Goal: Register for event/course

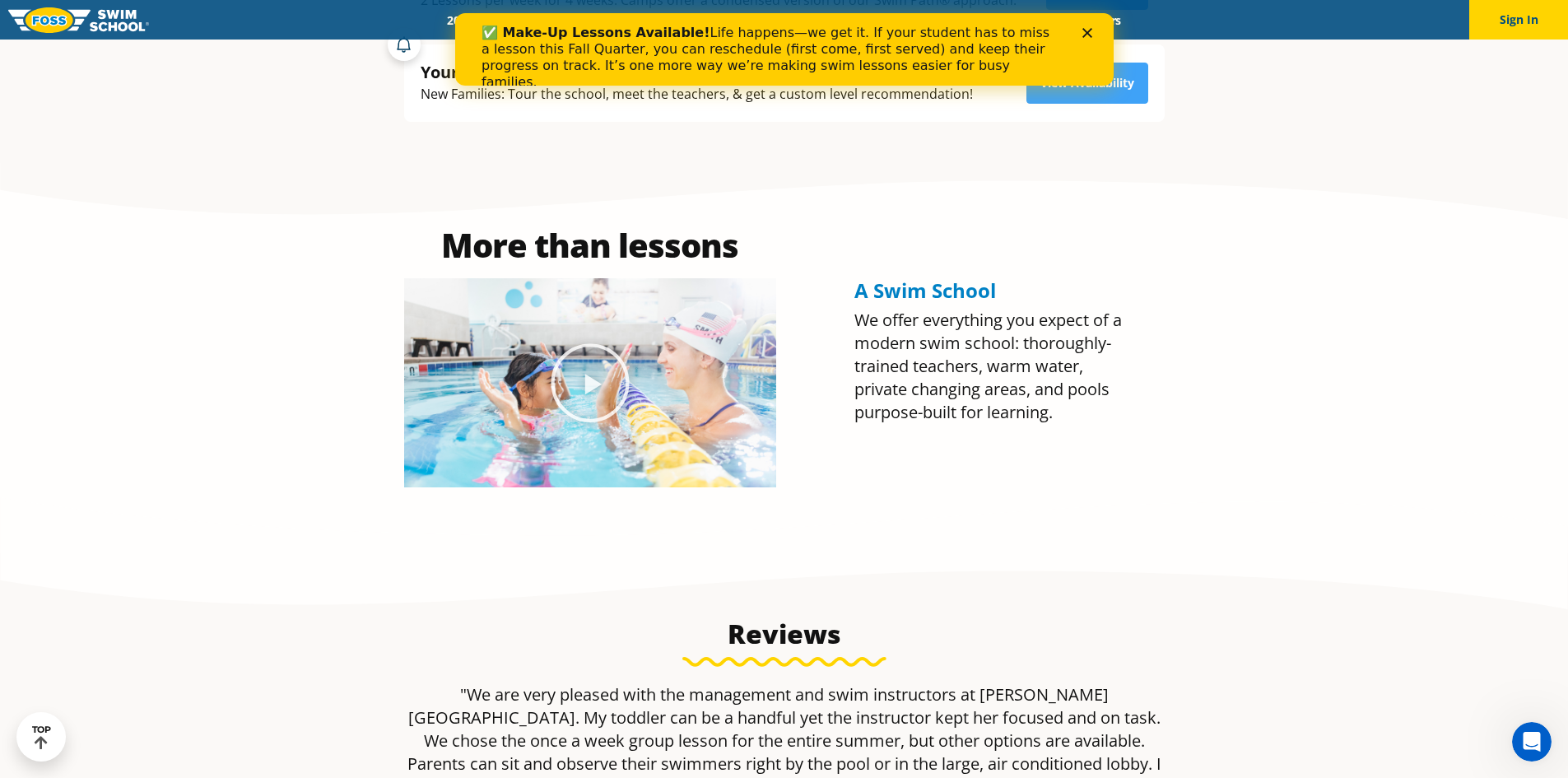
scroll to position [741, 0]
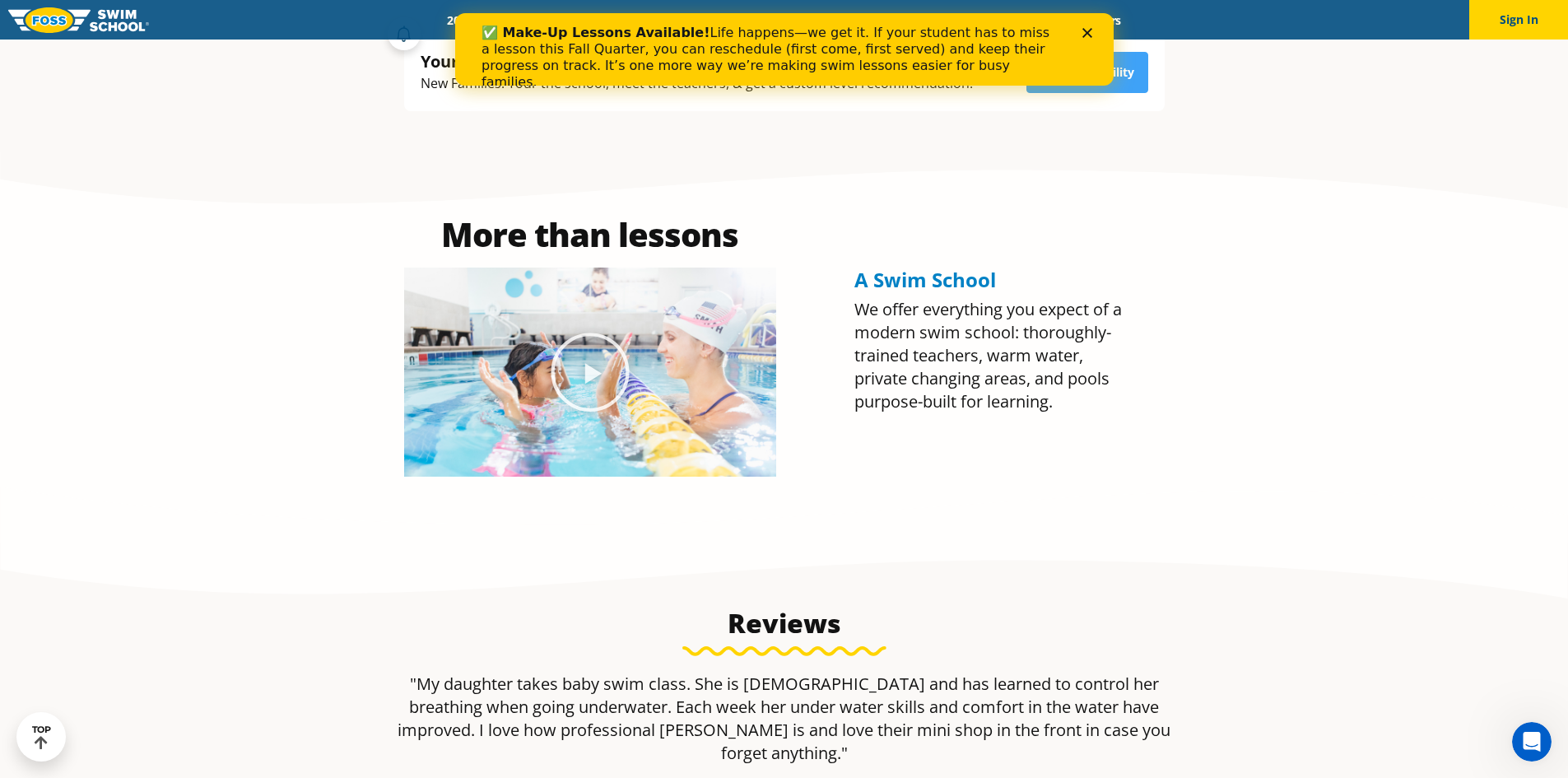
click at [1319, 560] on section "Reviews "We are very pleased with the management and swim instructors at Foss S…" at bounding box center [784, 733] width 1568 height 382
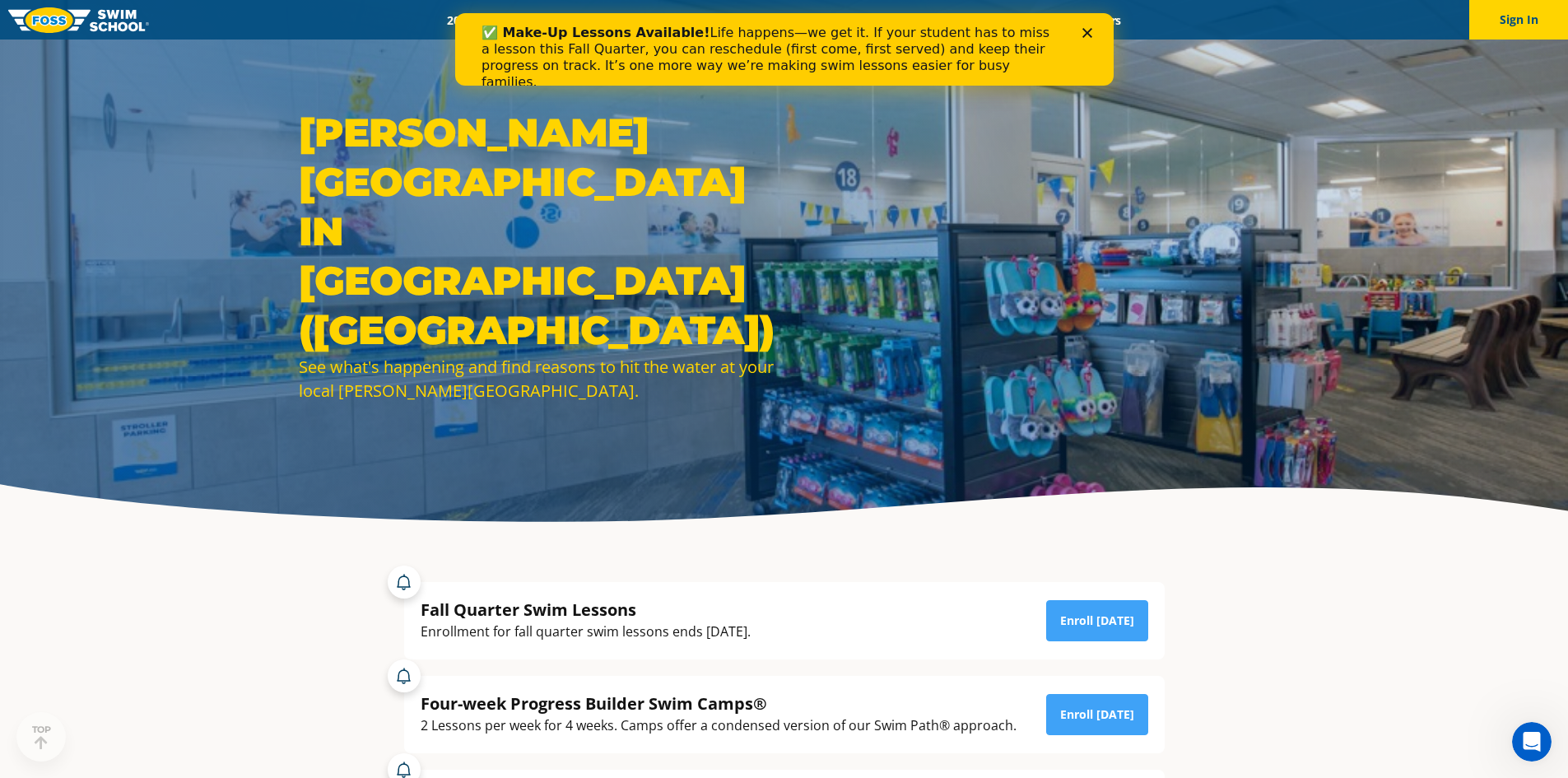
scroll to position [0, 0]
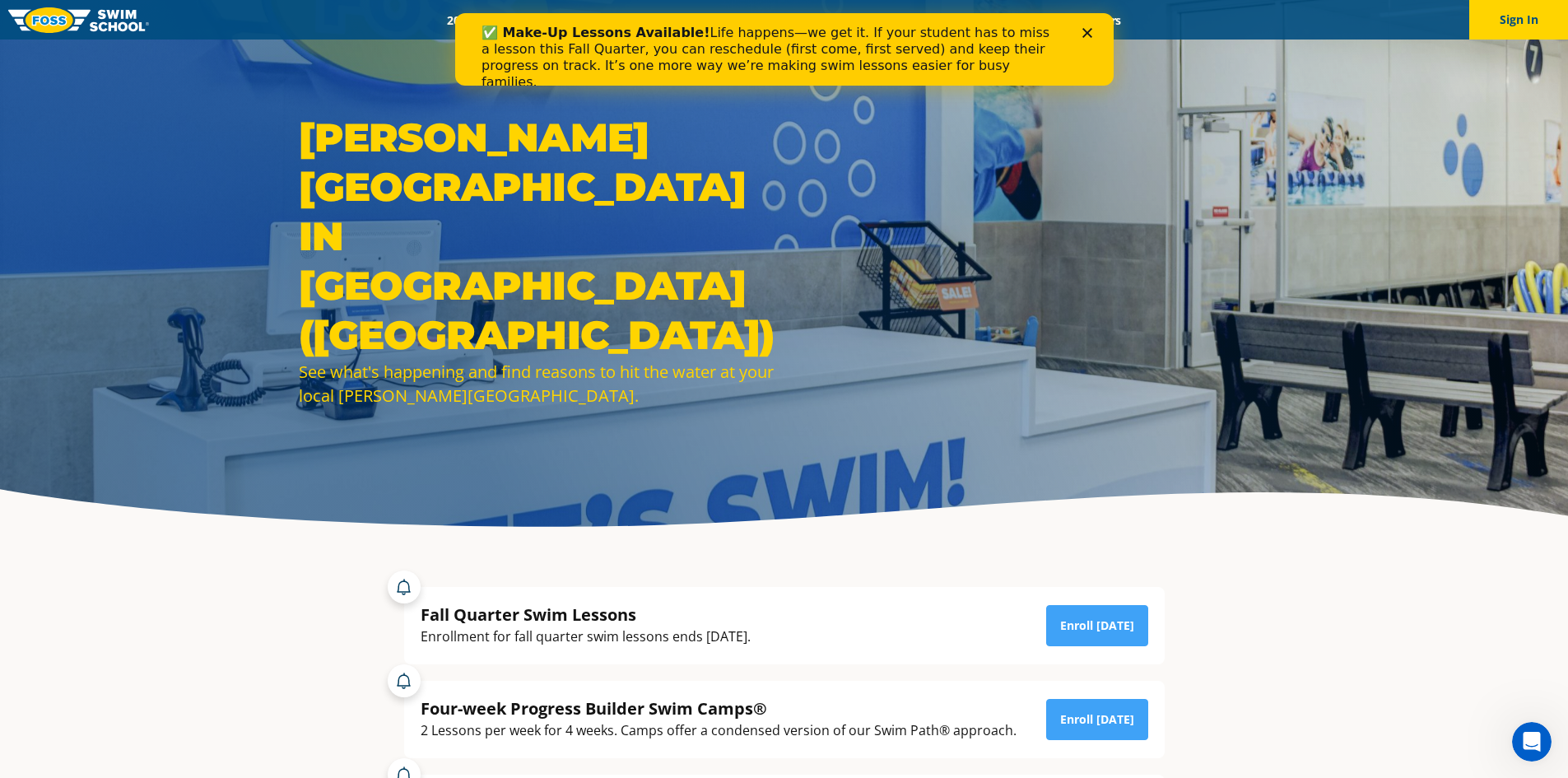
click at [1082, 31] on icon "Close" at bounding box center [1086, 32] width 10 height 10
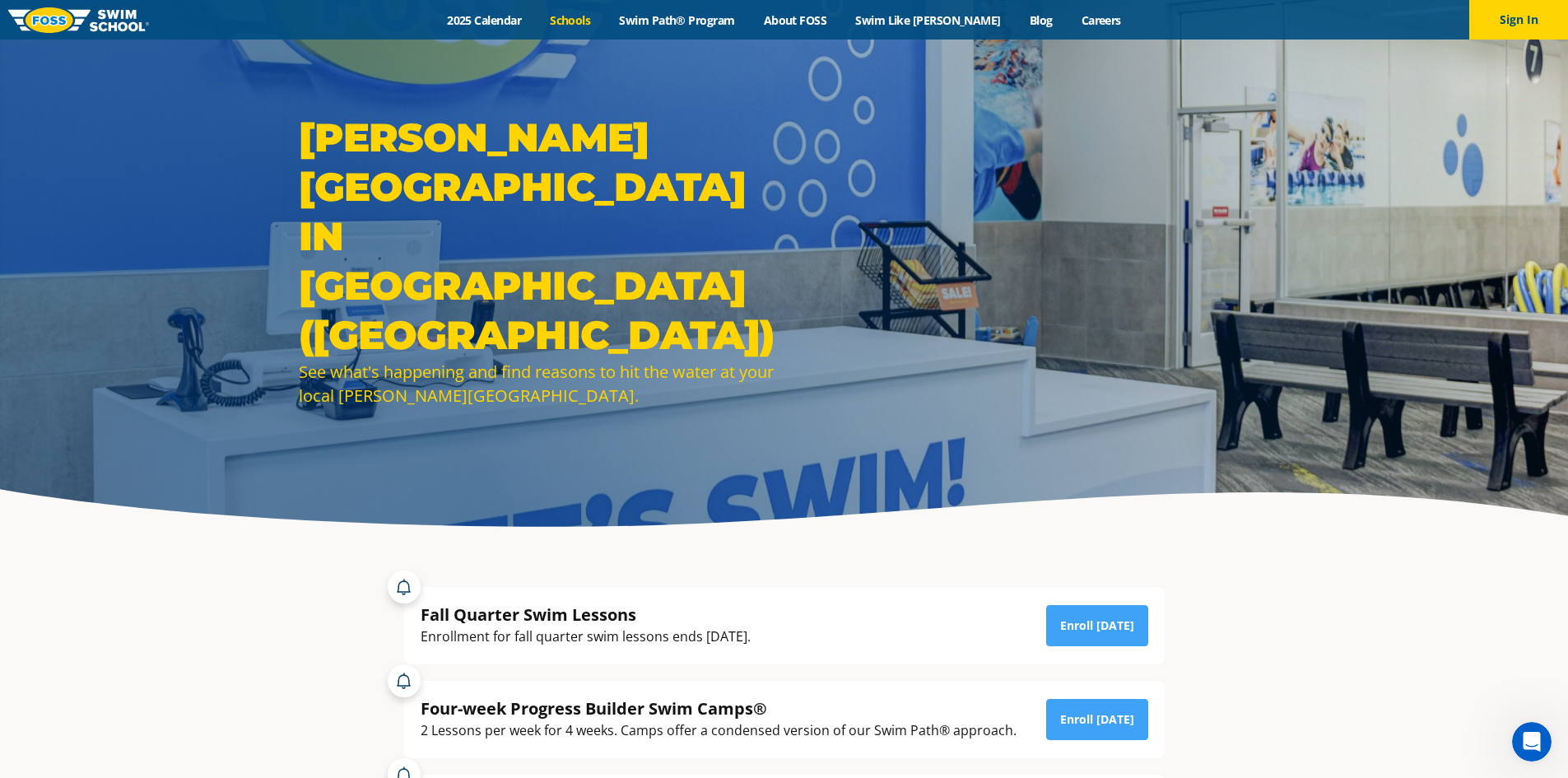
click at [605, 18] on link "Schools" at bounding box center [570, 20] width 69 height 15
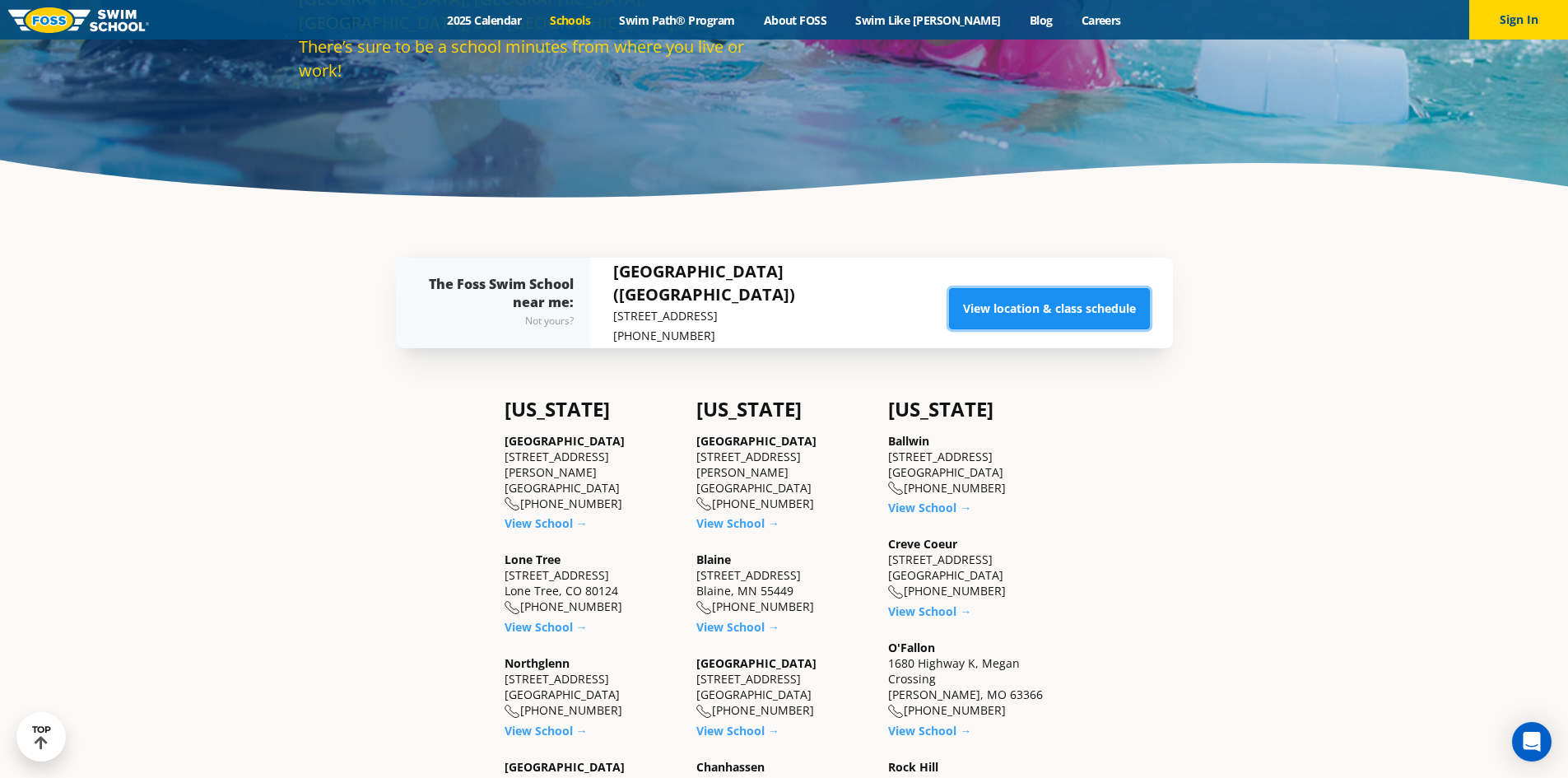
click at [1121, 312] on link "View location & class schedule" at bounding box center [1049, 309] width 201 height 42
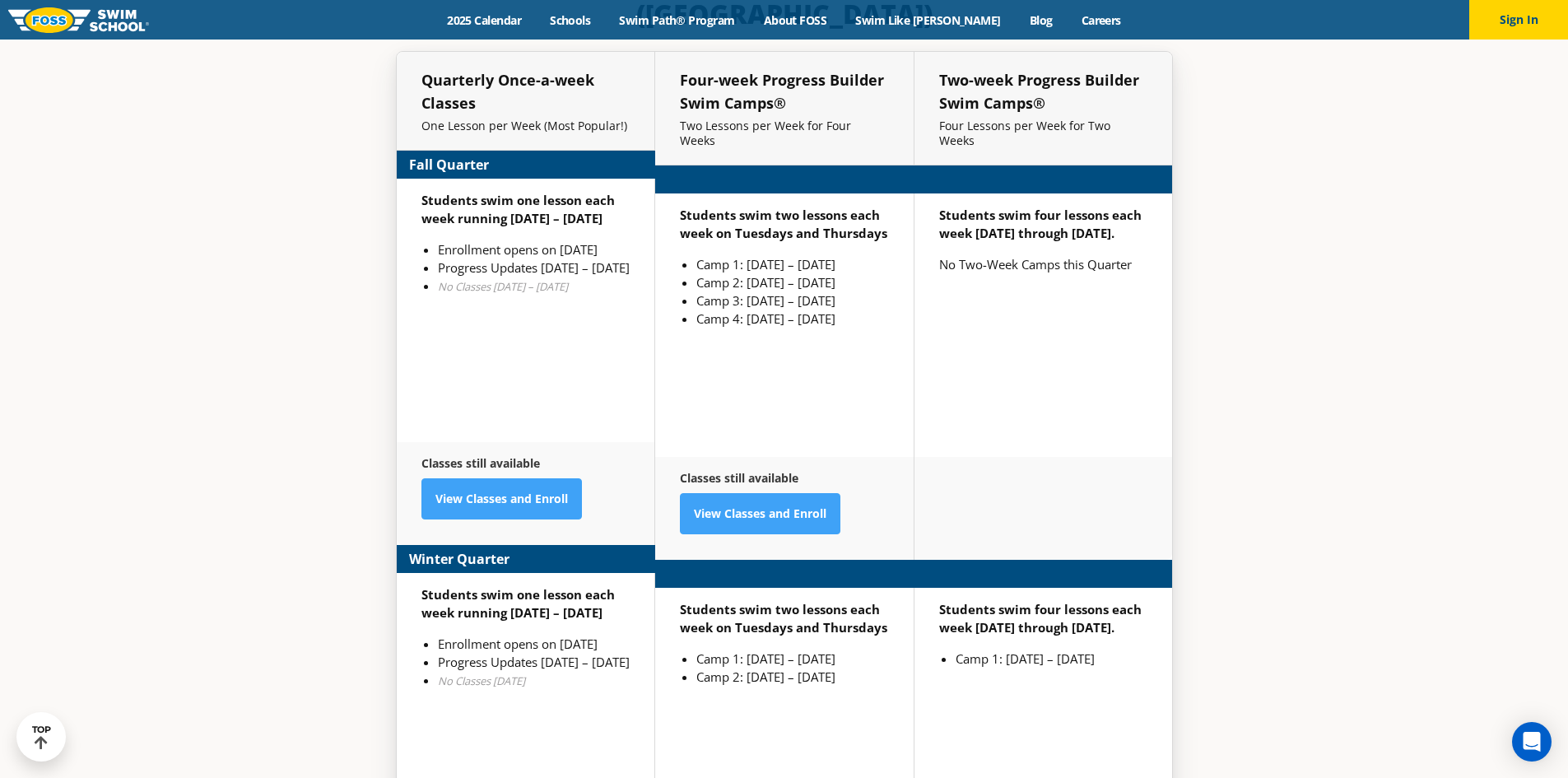
scroll to position [4177, 0]
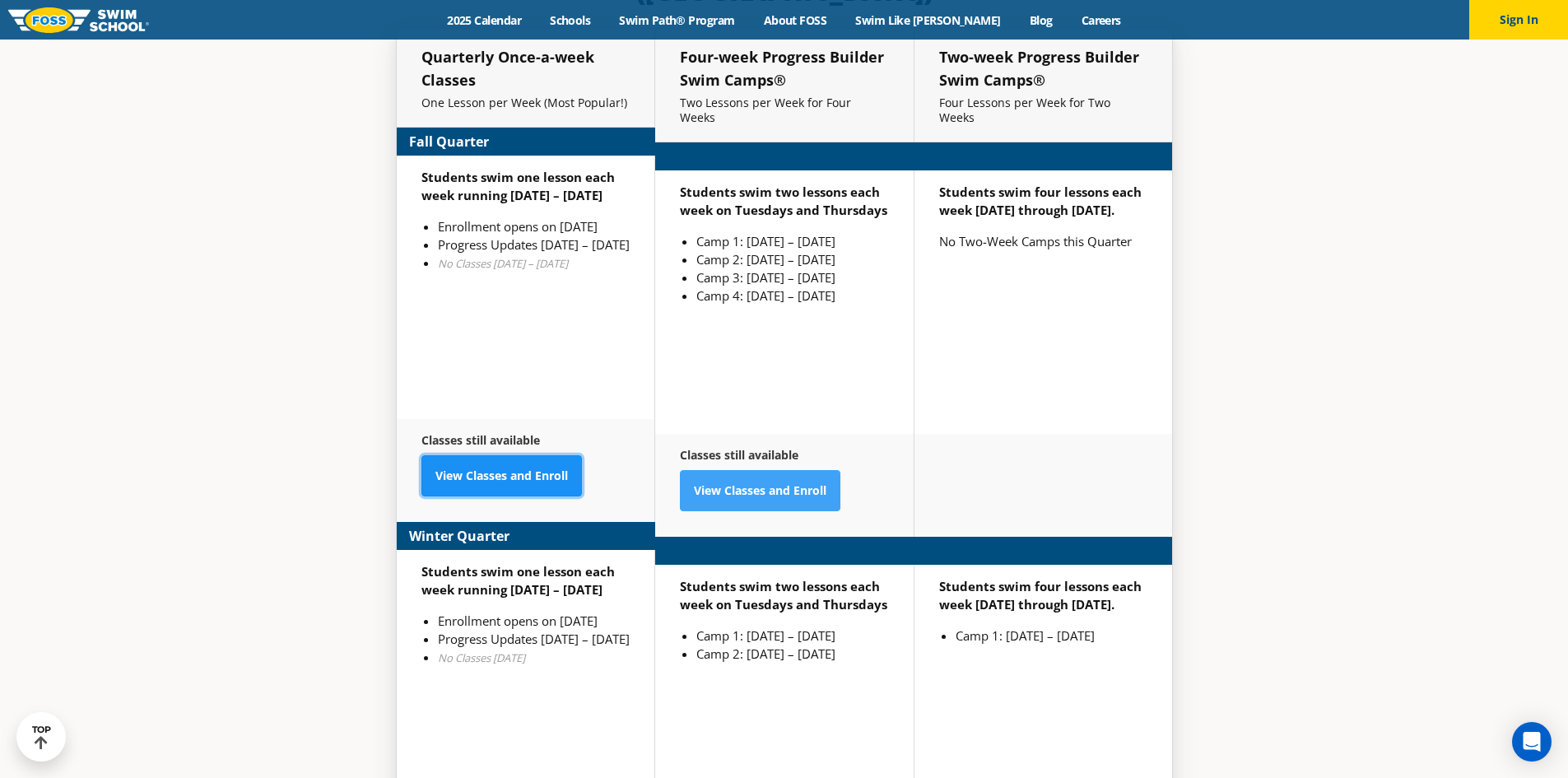
click at [508, 456] on link "View Classes and Enroll" at bounding box center [502, 477] width 161 height 42
